Goal: Task Accomplishment & Management: Manage account settings

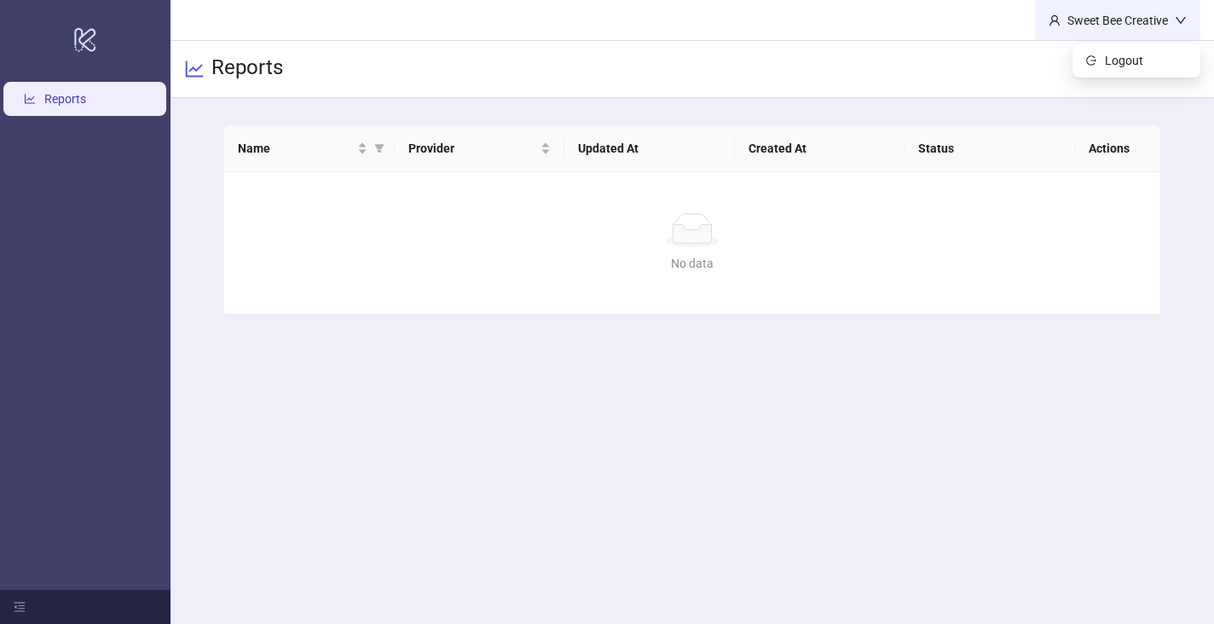
click at [1150, 15] on div "Sweet Bee Creative" at bounding box center [1117, 20] width 114 height 19
click at [1135, 54] on span "Logout" at bounding box center [1146, 60] width 82 height 19
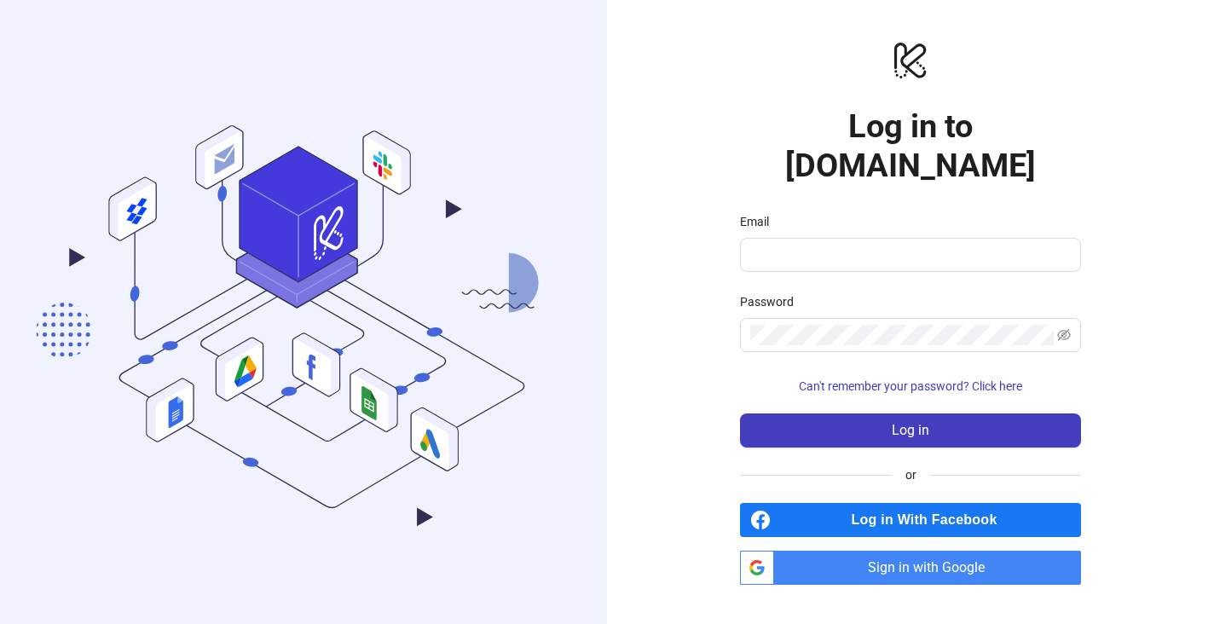
click at [898, 217] on div "Email" at bounding box center [910, 225] width 341 height 26
click at [898, 238] on span at bounding box center [910, 255] width 341 height 34
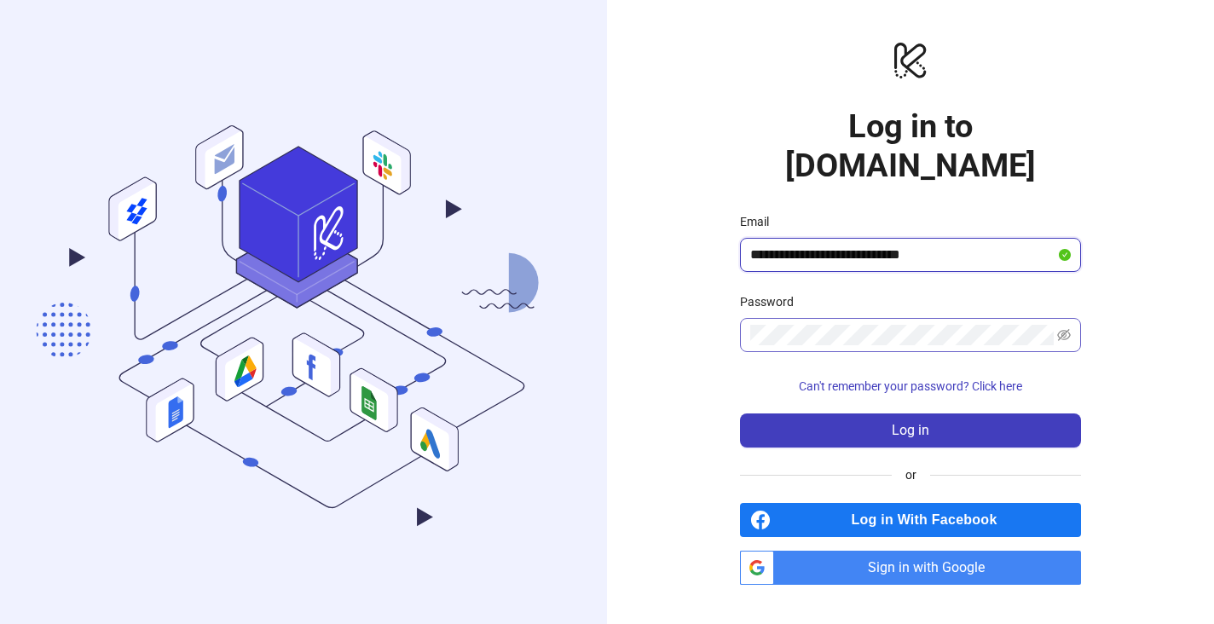
type input "**********"
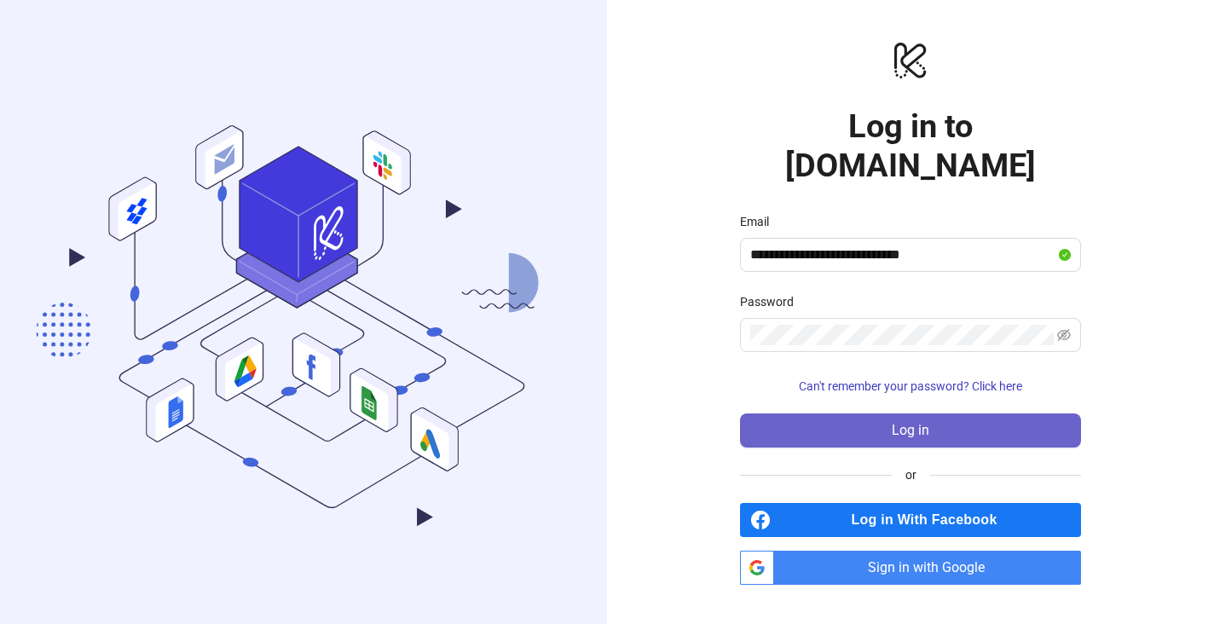
click at [945, 418] on button "Log in" at bounding box center [910, 430] width 341 height 34
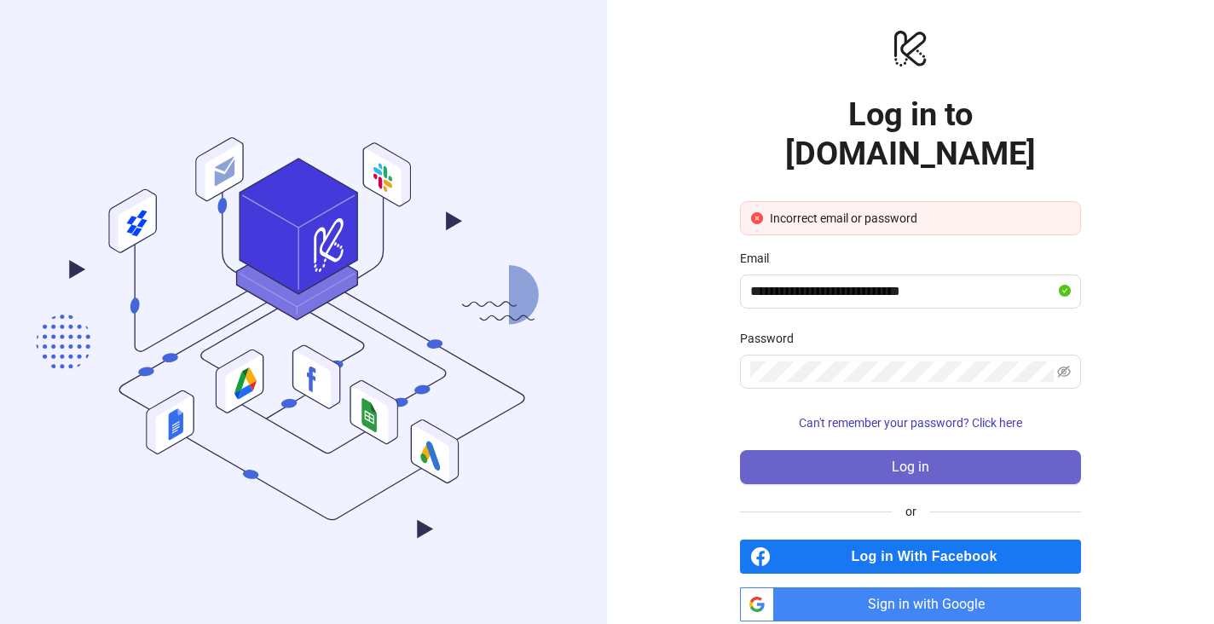
click at [881, 450] on button "Log in" at bounding box center [910, 467] width 341 height 34
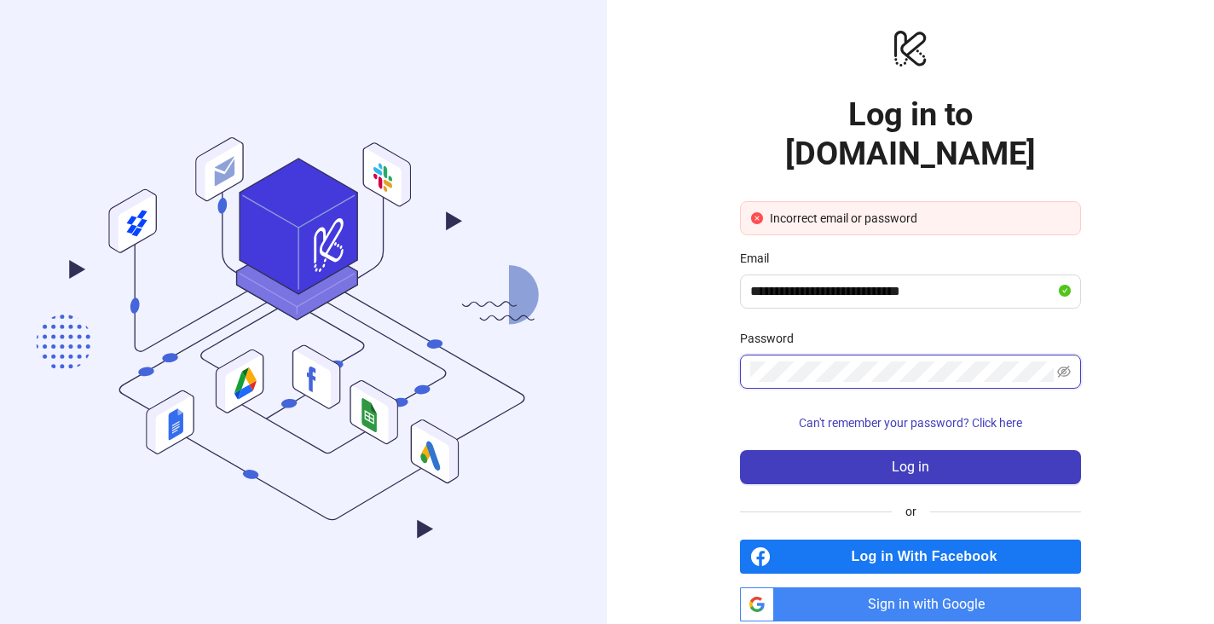
click at [702, 330] on div "**********" at bounding box center [910, 324] width 607 height 649
click at [1069, 366] on icon "eye-invisible" at bounding box center [1064, 372] width 14 height 12
click at [1069, 367] on icon "eye" at bounding box center [1064, 372] width 14 height 10
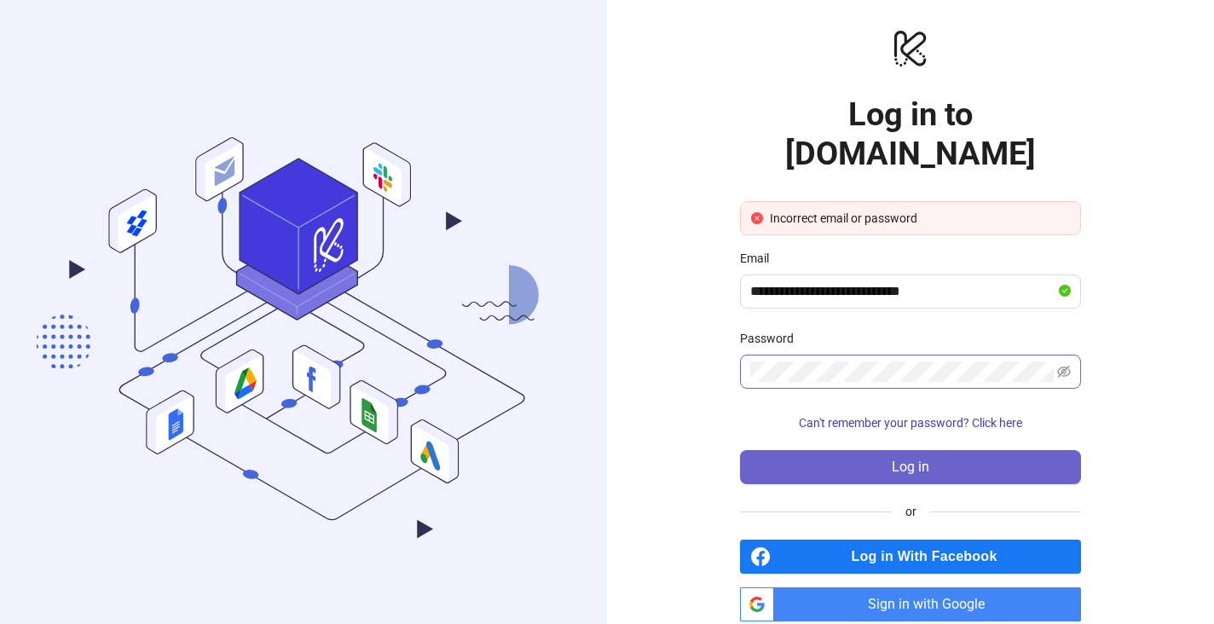
click at [968, 450] on button "Log in" at bounding box center [910, 467] width 341 height 34
